Goal: Navigation & Orientation: Find specific page/section

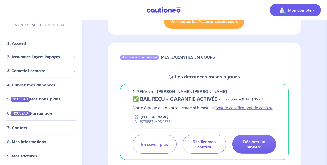
click at [284, 10] on img "button" at bounding box center [282, 10] width 8 height 8
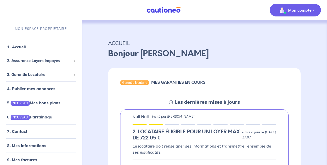
click at [308, 8] on p "Mon compte" at bounding box center [299, 10] width 23 height 6
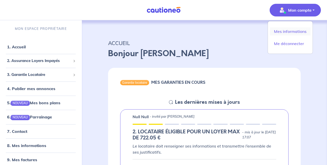
click at [295, 33] on link "Mes informations" at bounding box center [290, 31] width 41 height 8
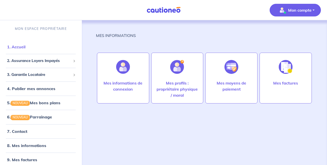
click at [25, 48] on link "1. Accueil" at bounding box center [16, 46] width 18 height 5
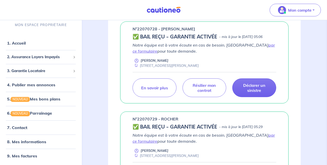
scroll to position [392, 0]
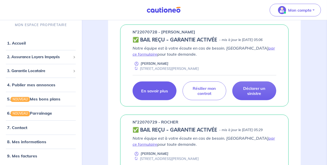
click at [164, 93] on p "En savoir plus" at bounding box center [154, 90] width 27 height 5
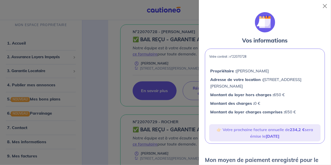
click at [162, 89] on div at bounding box center [165, 82] width 331 height 165
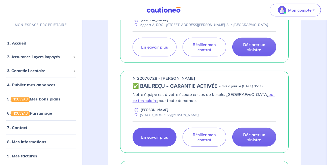
scroll to position [94, 0]
